Goal: Navigation & Orientation: Find specific page/section

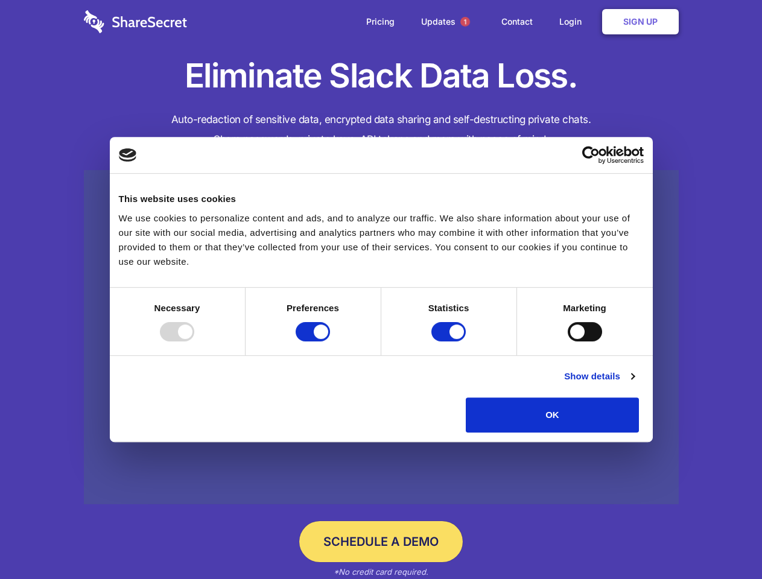
click at [194, 341] on div at bounding box center [177, 331] width 34 height 19
click at [330, 341] on input "Preferences" at bounding box center [312, 331] width 34 height 19
checkbox input "false"
click at [450, 341] on input "Statistics" at bounding box center [448, 331] width 34 height 19
checkbox input "false"
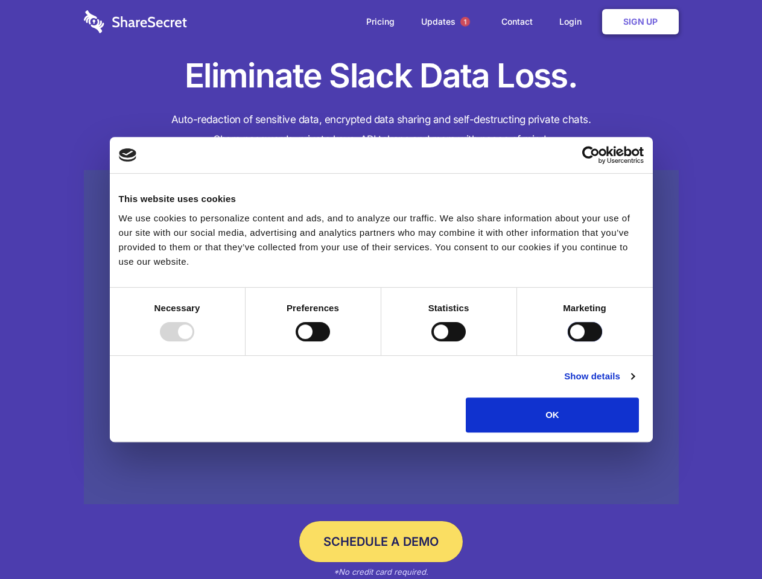
click at [567, 341] on input "Marketing" at bounding box center [584, 331] width 34 height 19
checkbox input "true"
click at [634, 383] on link "Show details" at bounding box center [599, 376] width 70 height 14
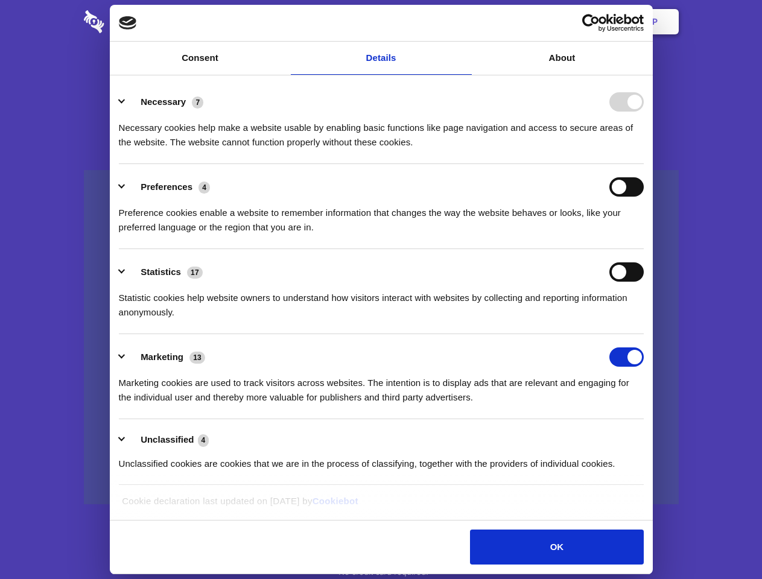
click at [643, 249] on li "Preferences 4 Preference cookies enable a website to remember information that …" at bounding box center [381, 206] width 525 height 85
click at [464, 22] on span "1" at bounding box center [465, 22] width 10 height 10
